Goal: Task Accomplishment & Management: Complete application form

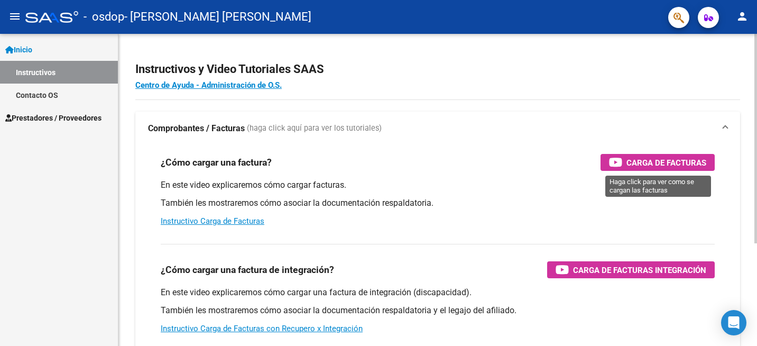
click at [656, 165] on span "Carga de Facturas" at bounding box center [666, 162] width 80 height 13
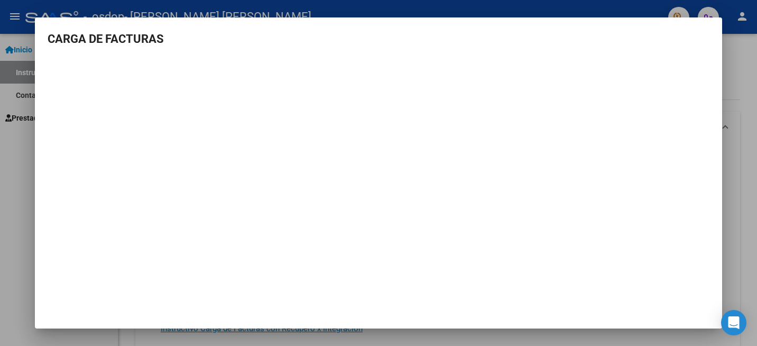
click at [738, 38] on div at bounding box center [378, 173] width 757 height 346
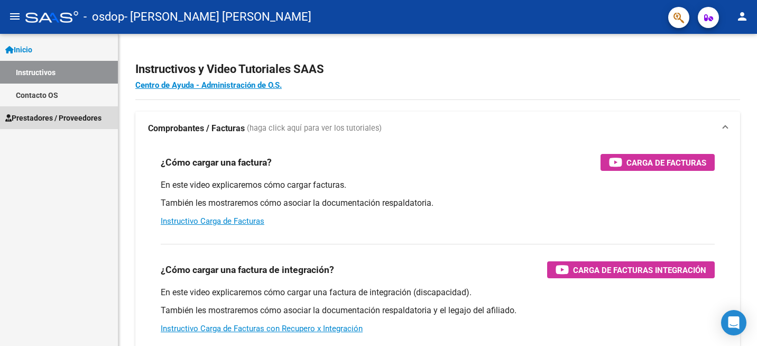
click at [81, 116] on span "Prestadores / Proveedores" at bounding box center [53, 118] width 96 height 12
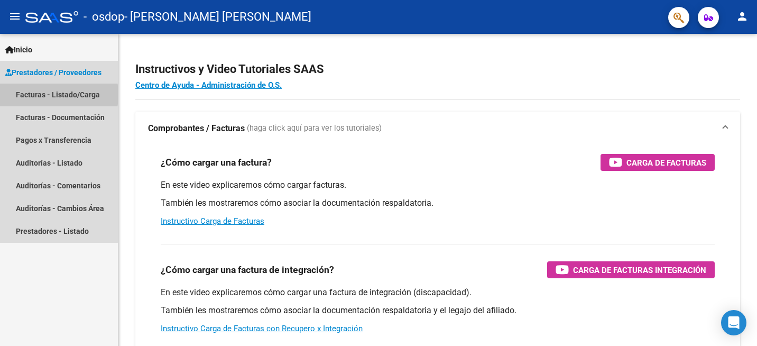
click at [30, 95] on link "Facturas - Listado/Carga" at bounding box center [59, 94] width 118 height 23
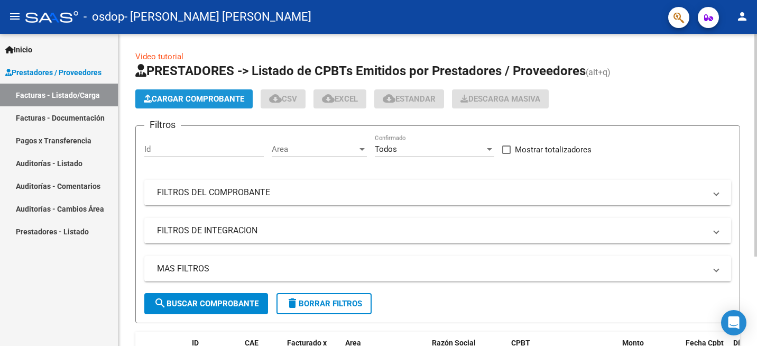
click at [183, 91] on button "Cargar Comprobante" at bounding box center [193, 98] width 117 height 19
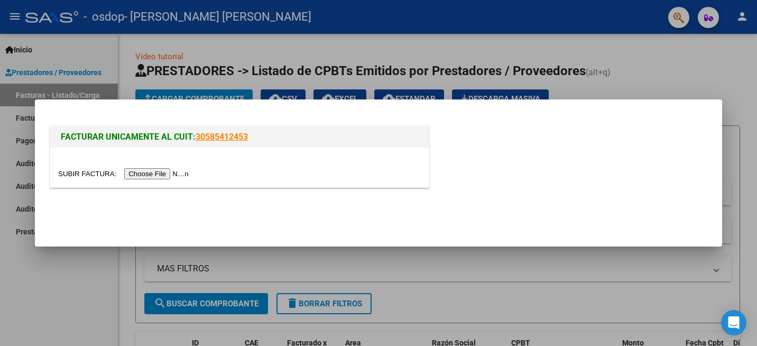
click at [144, 172] on input "file" at bounding box center [125, 173] width 134 height 11
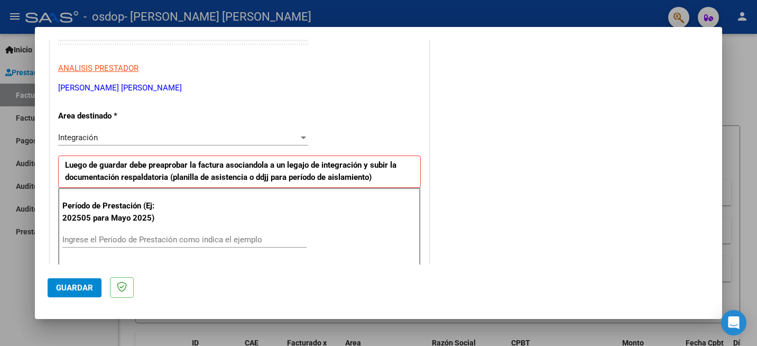
scroll to position [181, 0]
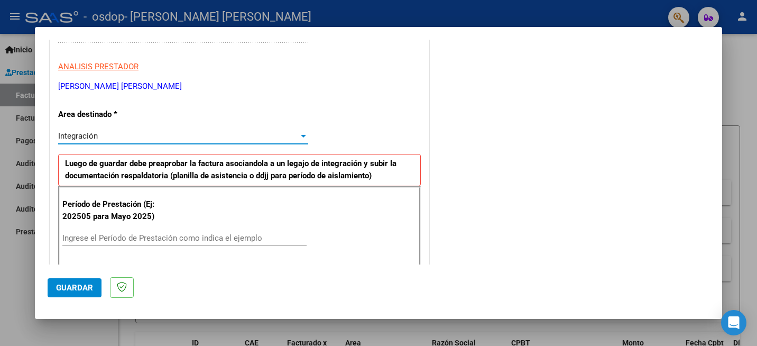
click at [115, 135] on div "Integración" at bounding box center [178, 136] width 240 height 10
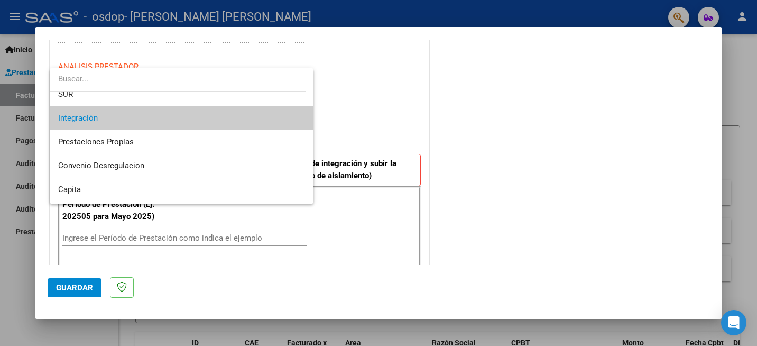
scroll to position [57, 0]
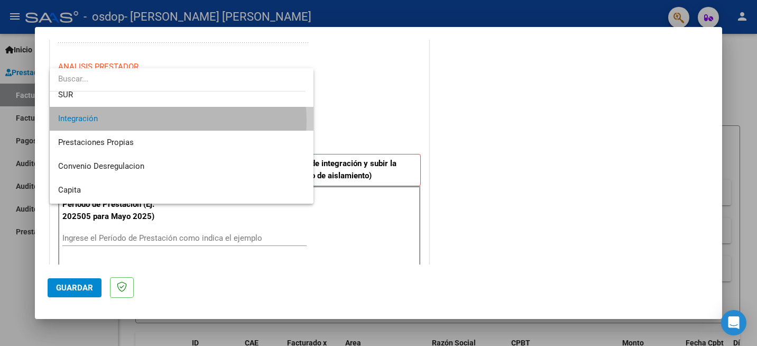
click at [170, 120] on span "Integración" at bounding box center [181, 119] width 247 height 24
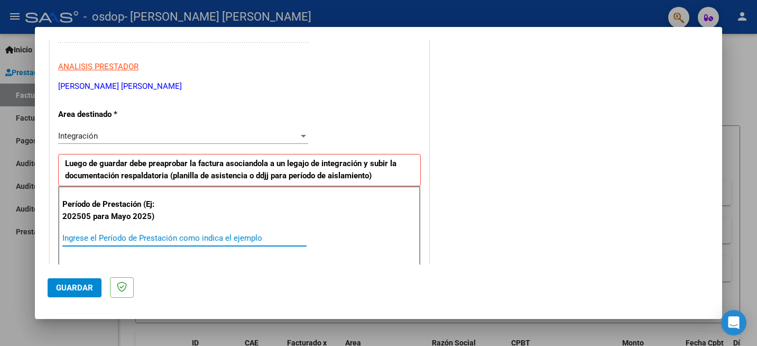
click at [81, 239] on input "Ingrese el Período de Prestación como indica el ejemplo" at bounding box center [184, 238] width 244 height 10
click at [159, 236] on input "Ingrese el Período de Prestación como indica el ejemplo" at bounding box center [184, 238] width 244 height 10
type input "202508"
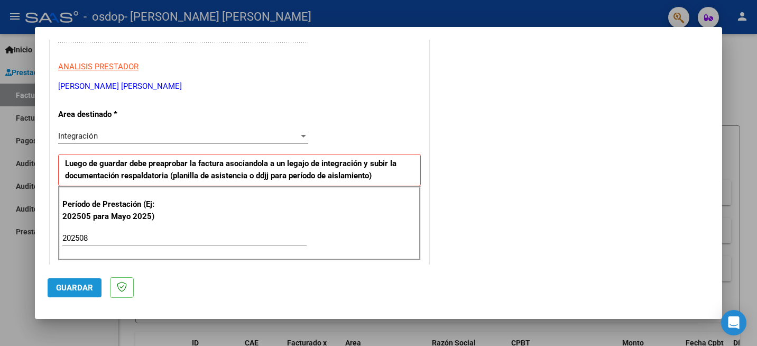
click at [85, 287] on span "Guardar" at bounding box center [74, 288] width 37 height 10
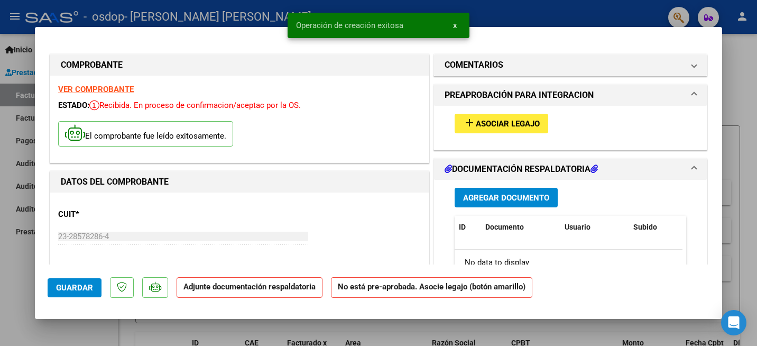
click at [556, 169] on h1 "DOCUMENTACIÓN RESPALDATORIA" at bounding box center [520, 169] width 153 height 13
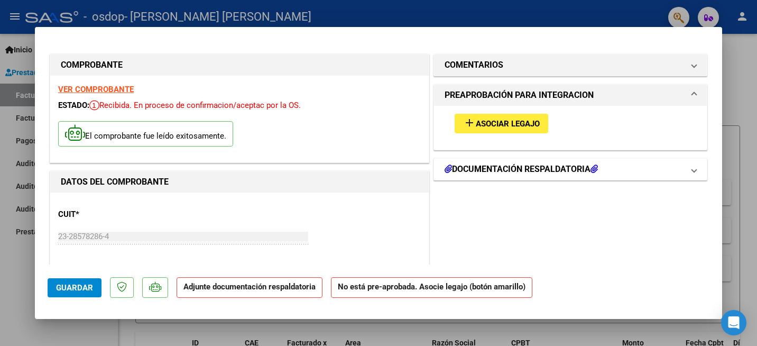
click at [556, 169] on h1 "DOCUMENTACIÓN RESPALDATORIA" at bounding box center [520, 169] width 153 height 13
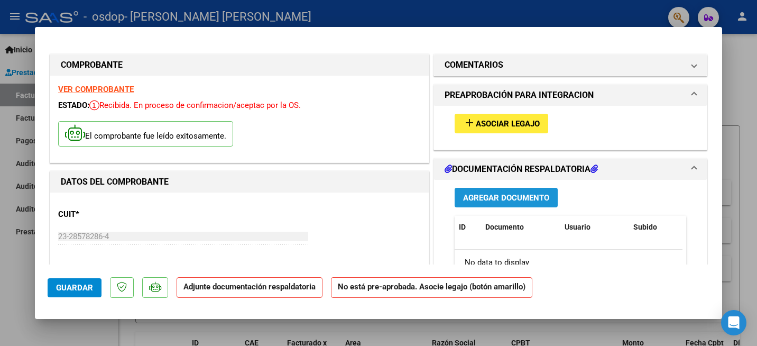
click at [505, 197] on span "Agregar Documento" at bounding box center [506, 198] width 86 height 10
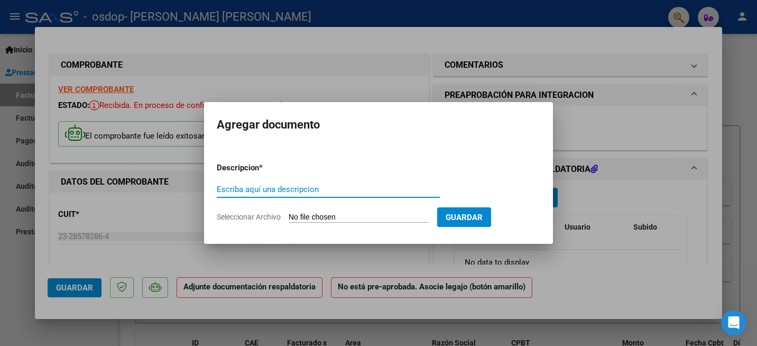
click at [255, 218] on span "Seleccionar Archivo" at bounding box center [249, 216] width 64 height 8
click at [289, 218] on input "Seleccionar Archivo" at bounding box center [359, 217] width 140 height 10
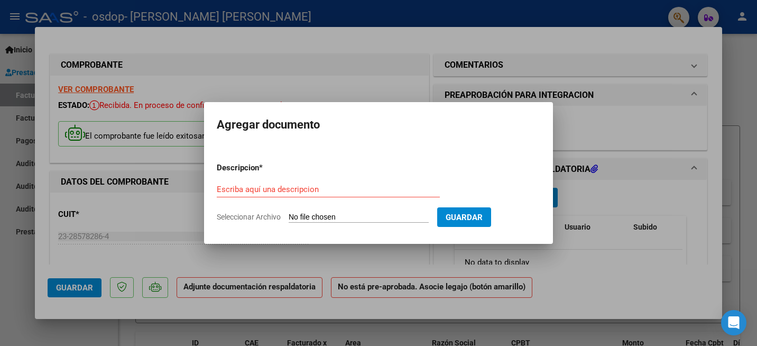
click at [262, 217] on span "Seleccionar Archivo" at bounding box center [249, 216] width 64 height 8
click at [289, 217] on input "Seleccionar Archivo" at bounding box center [359, 217] width 140 height 10
type input "C:\fakepath\Asistencia Agosto.pdf"
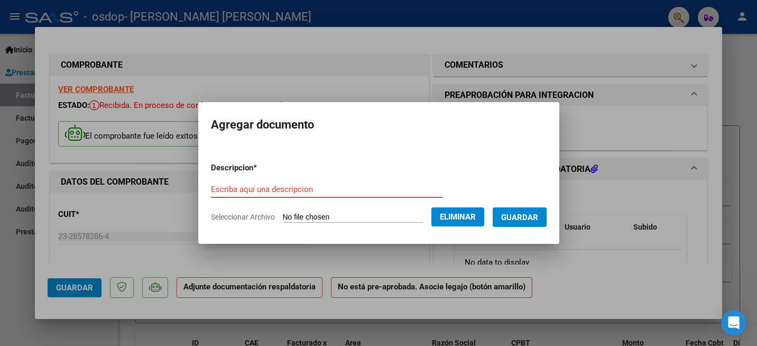
click at [279, 188] on input "Escriba aquí una descripcion" at bounding box center [326, 189] width 231 height 10
type input "A"
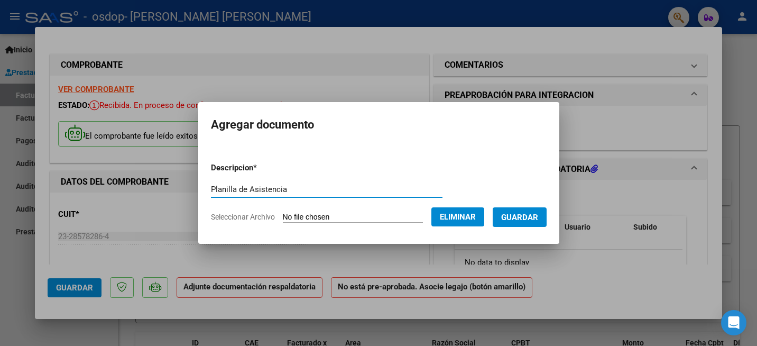
type input "Planilla de Asistencia"
click at [532, 213] on span "Guardar" at bounding box center [519, 217] width 37 height 10
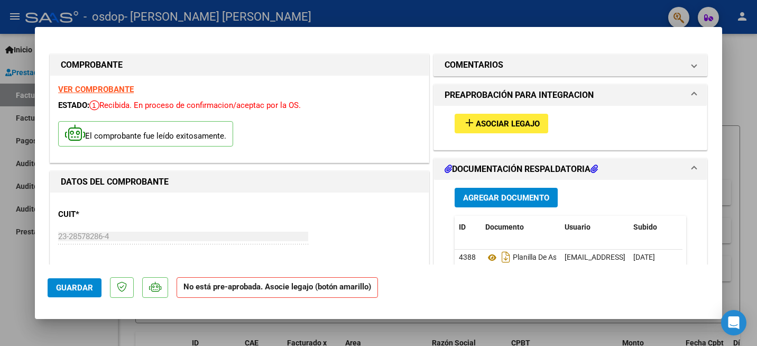
click at [679, 91] on span "PREAPROBACIÓN PARA INTEGRACION" at bounding box center [567, 95] width 247 height 13
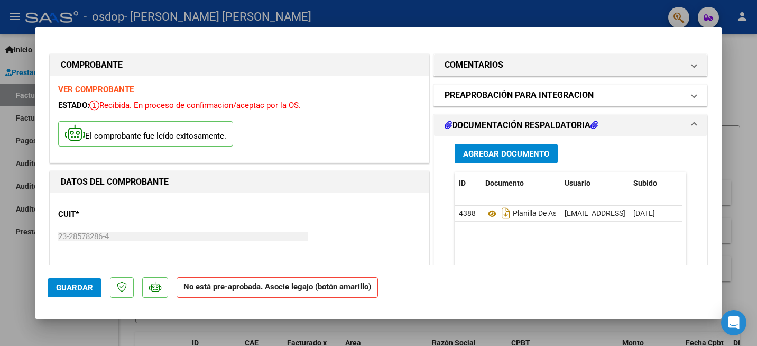
click at [679, 91] on span "PREAPROBACIÓN PARA INTEGRACION" at bounding box center [567, 95] width 247 height 13
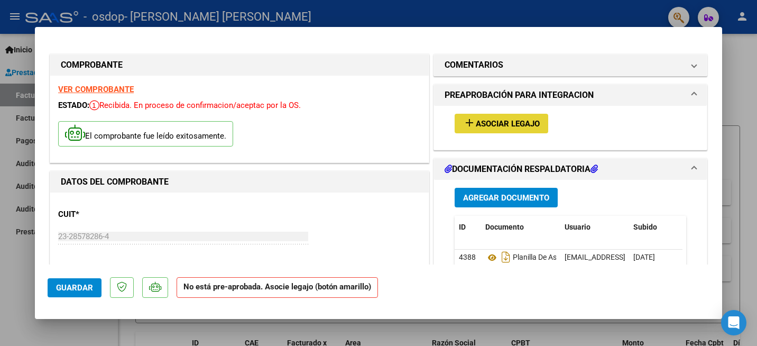
click at [517, 120] on span "Asociar Legajo" at bounding box center [508, 124] width 64 height 10
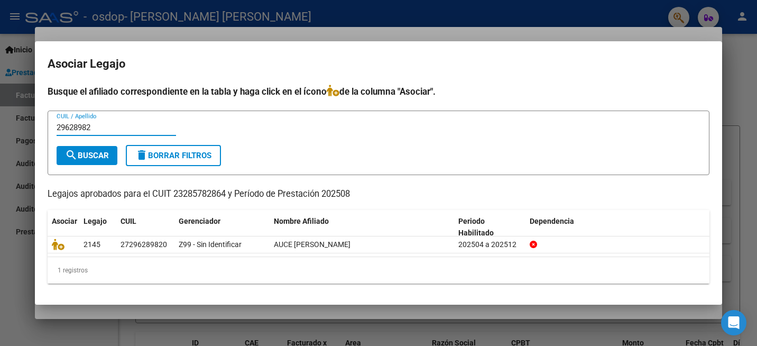
type input "29628982"
click at [99, 153] on span "search Buscar" at bounding box center [87, 156] width 44 height 10
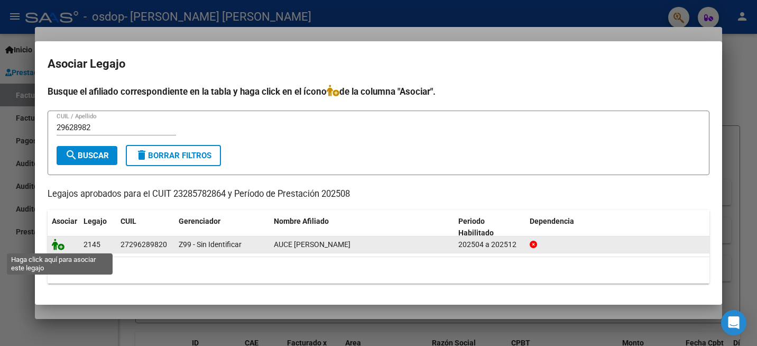
click at [60, 245] on icon at bounding box center [58, 244] width 13 height 12
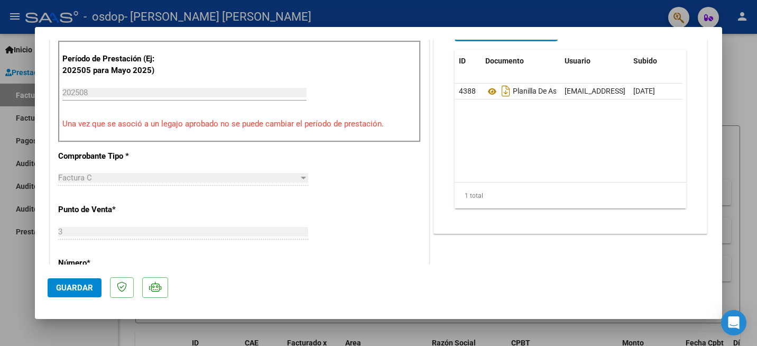
scroll to position [309, 0]
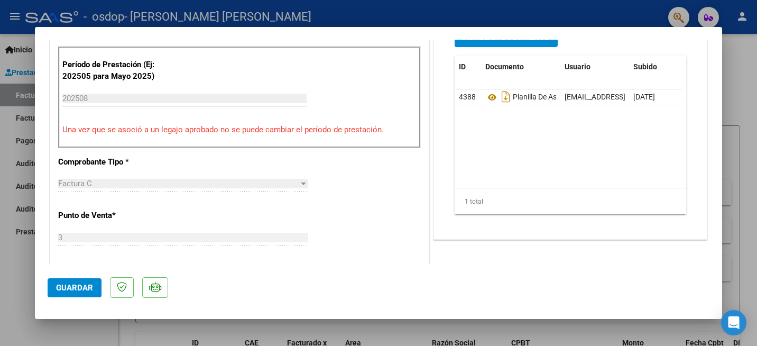
click at [725, 157] on div at bounding box center [378, 173] width 757 height 346
type input "$ 0,00"
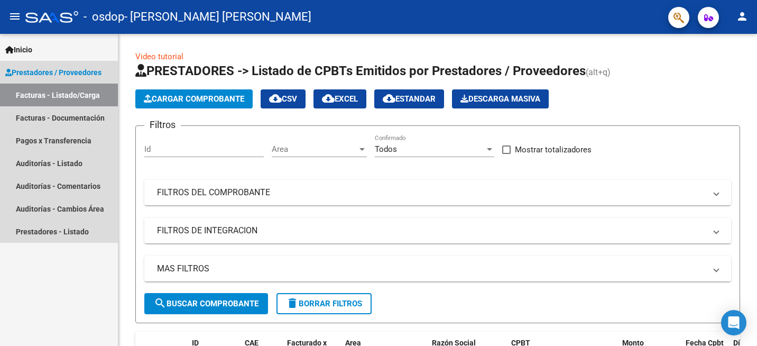
click at [29, 71] on span "Prestadores / Proveedores" at bounding box center [53, 73] width 96 height 12
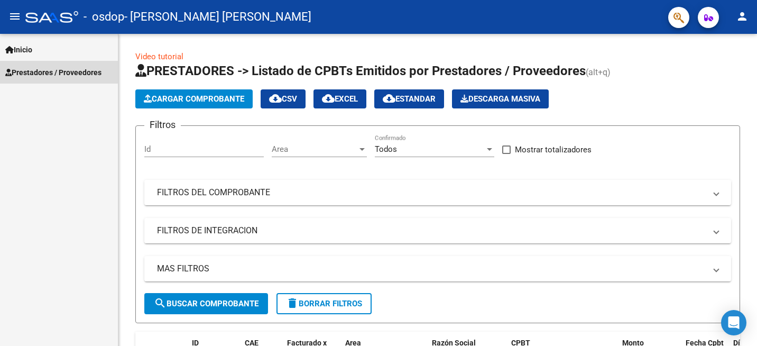
click at [29, 71] on span "Prestadores / Proveedores" at bounding box center [53, 73] width 96 height 12
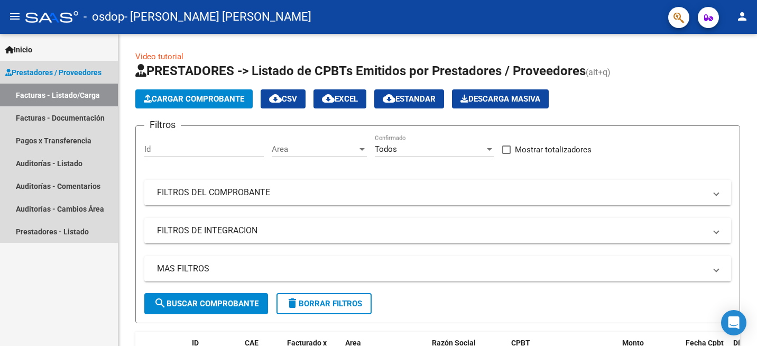
click at [24, 94] on link "Facturas - Listado/Carga" at bounding box center [59, 94] width 118 height 23
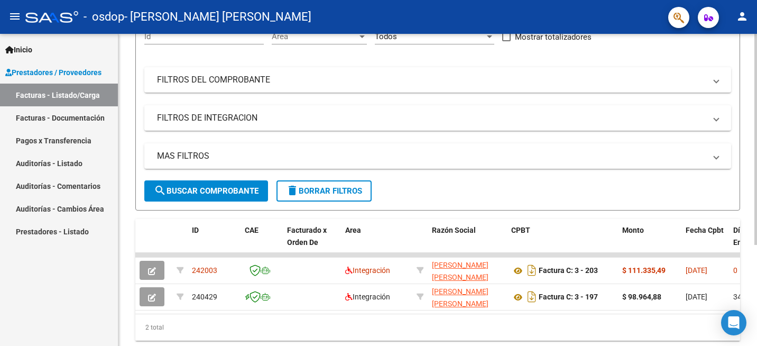
scroll to position [149, 0]
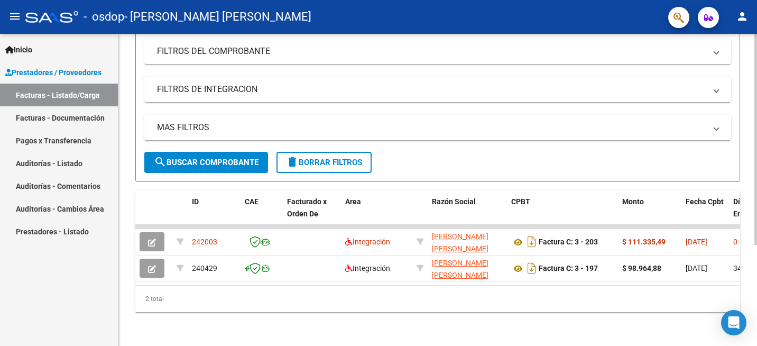
click at [756, 284] on html "menu - osdop - [PERSON_NAME] [PERSON_NAME] person Inicio Instructivos Contacto …" at bounding box center [378, 173] width 757 height 346
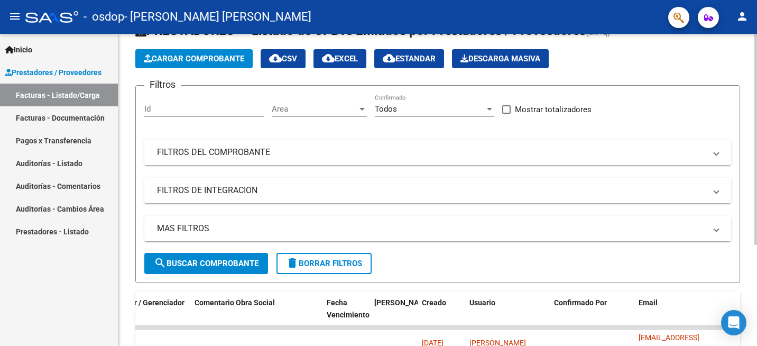
scroll to position [0, 0]
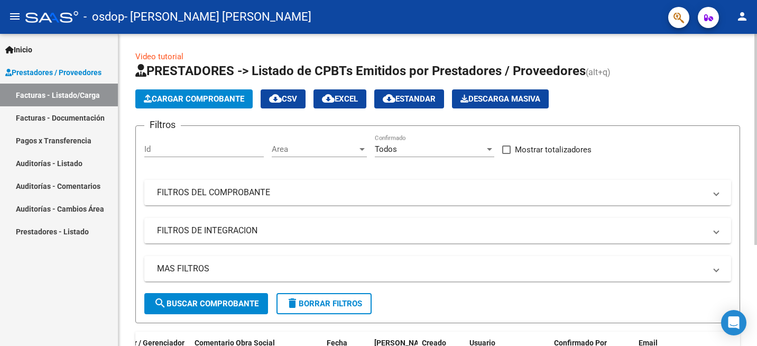
click at [756, 93] on html "menu - osdop - [PERSON_NAME] [PERSON_NAME] person Inicio Instructivos Contacto …" at bounding box center [378, 173] width 757 height 346
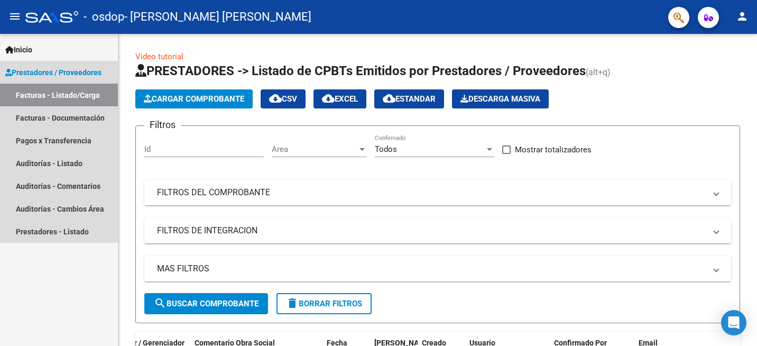
click at [33, 67] on span "Prestadores / Proveedores" at bounding box center [53, 73] width 96 height 12
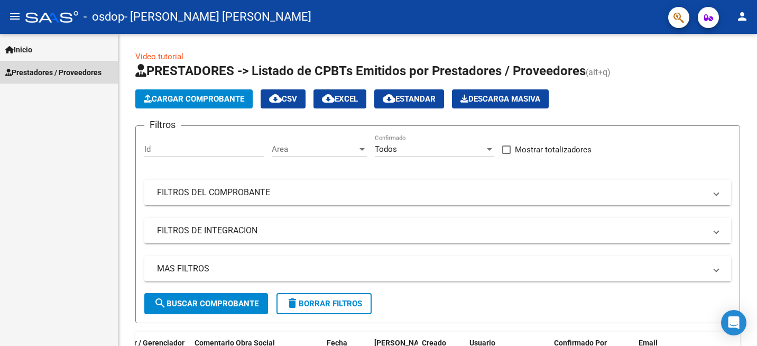
click at [33, 67] on span "Prestadores / Proveedores" at bounding box center [53, 73] width 96 height 12
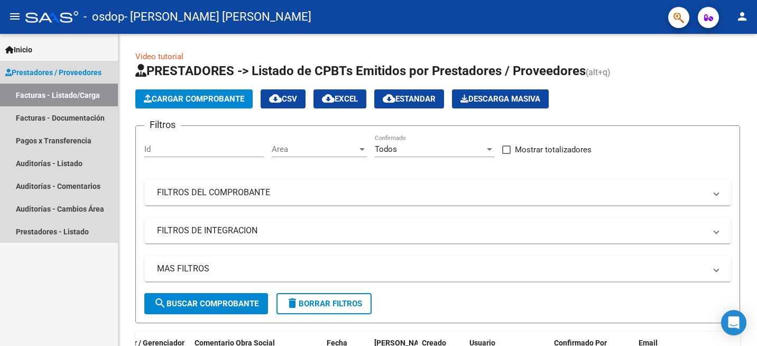
click at [64, 93] on link "Facturas - Listado/Carga" at bounding box center [59, 94] width 118 height 23
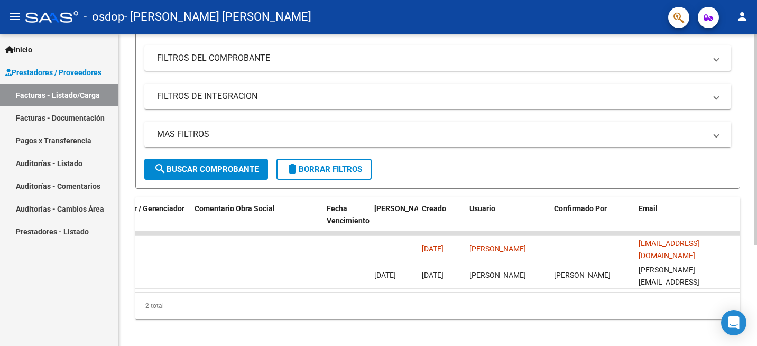
scroll to position [149, 0]
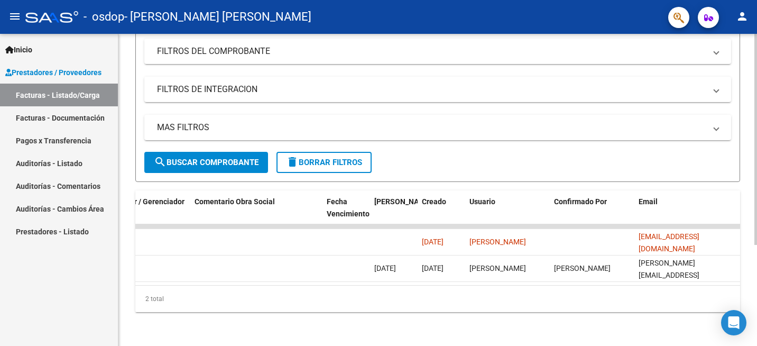
click at [756, 215] on html "menu - osdop - [PERSON_NAME] [PERSON_NAME] person Inicio Instructivos Contacto …" at bounding box center [378, 173] width 757 height 346
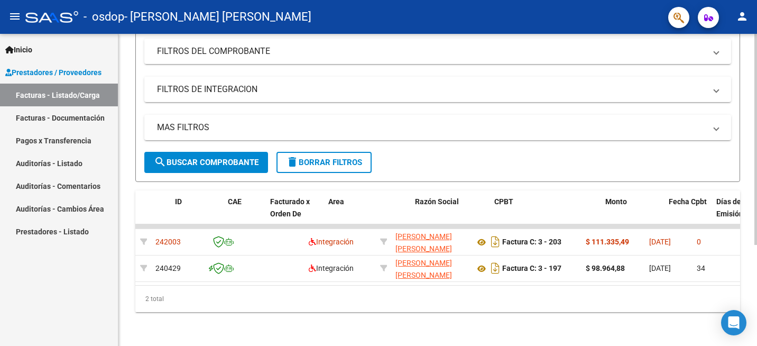
scroll to position [0, 0]
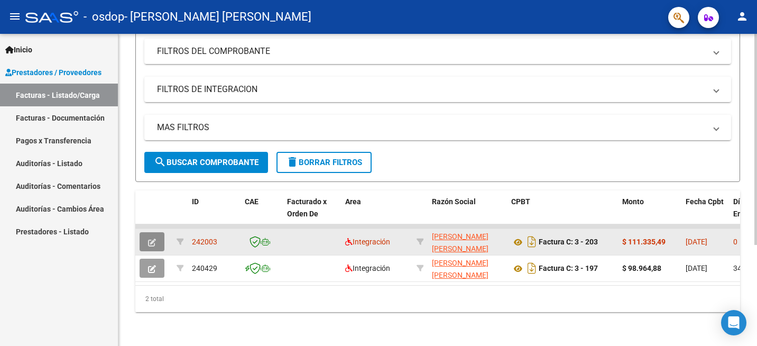
click at [152, 238] on icon "button" at bounding box center [152, 242] width 8 height 8
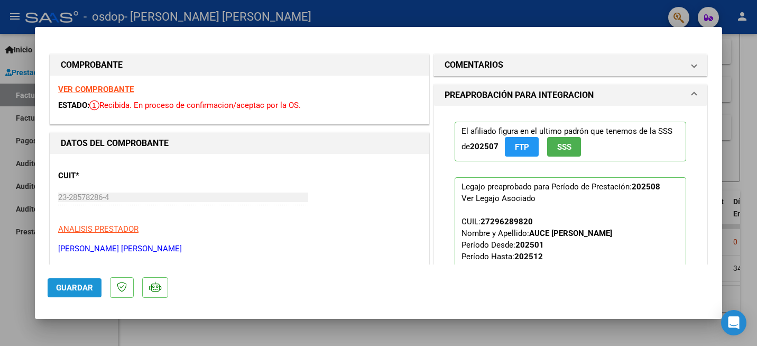
click at [67, 287] on span "Guardar" at bounding box center [74, 288] width 37 height 10
click at [753, 45] on div at bounding box center [378, 173] width 757 height 346
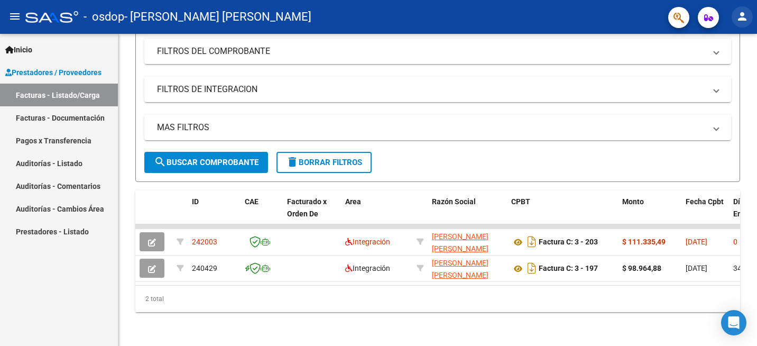
click at [742, 15] on mat-icon "person" at bounding box center [742, 16] width 13 height 13
